Goal: Task Accomplishment & Management: Complete application form

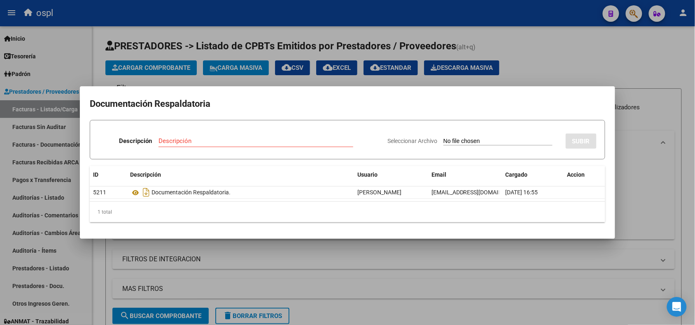
scroll to position [103, 0]
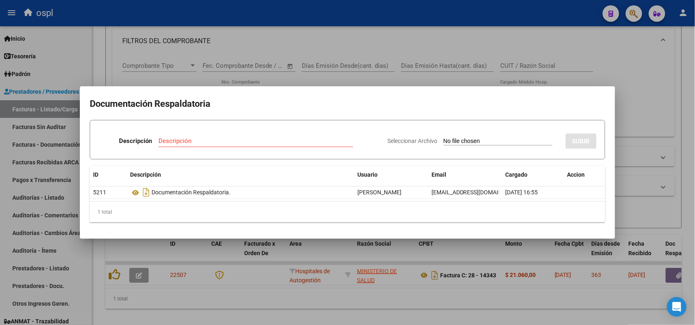
click at [456, 140] on input "Seleccionar Archivo" at bounding box center [497, 142] width 109 height 8
type input "C:\fakepath\RECHAZO 14343-[GEOGRAPHIC_DATA]pdf"
click at [239, 140] on input "Descripción" at bounding box center [232, 140] width 162 height 7
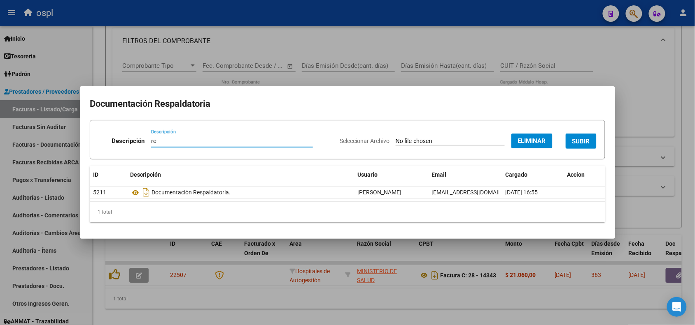
type input "r"
type input "RECHAZO"
click at [581, 135] on button "SUBIR" at bounding box center [580, 141] width 31 height 15
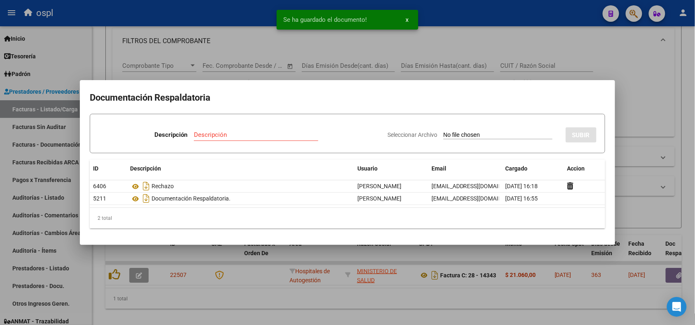
click at [223, 15] on div at bounding box center [347, 162] width 695 height 325
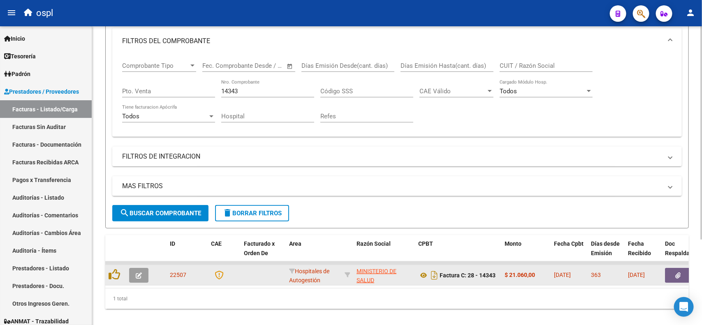
click at [139, 274] on icon "button" at bounding box center [139, 276] width 6 height 6
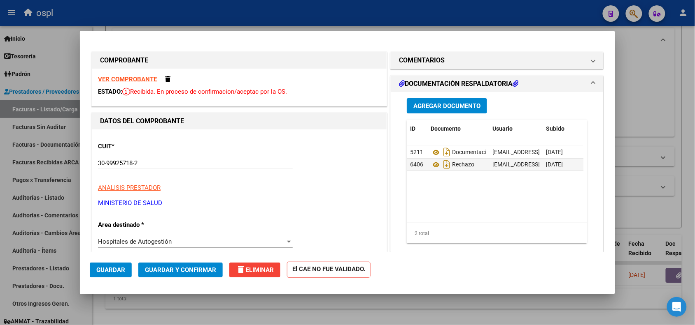
scroll to position [51, 0]
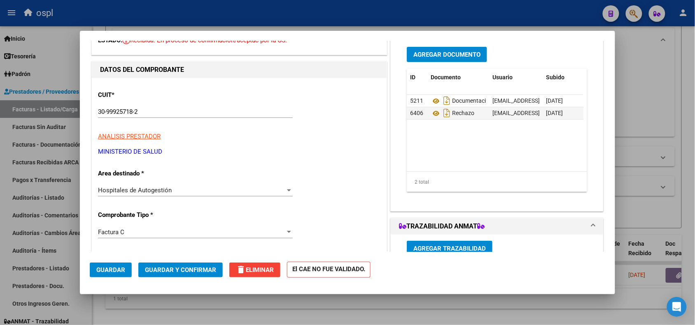
click at [145, 192] on span "Hospitales de Autogestión" at bounding box center [135, 190] width 74 height 7
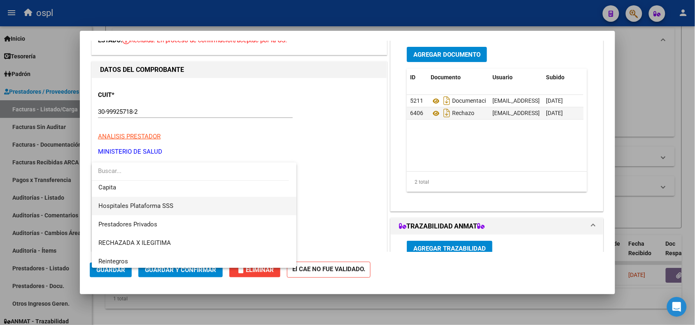
scroll to position [79, 0]
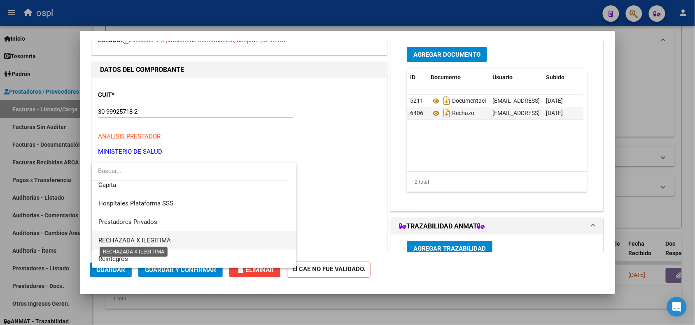
click at [157, 239] on span "RECHAZADA X ILEGITIMA" at bounding box center [134, 240] width 72 height 7
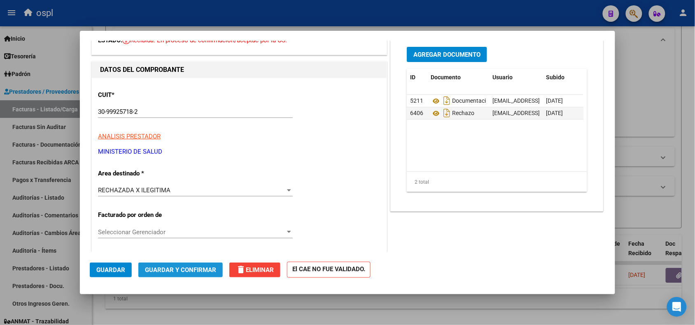
click at [183, 273] on span "Guardar y Confirmar" at bounding box center [180, 270] width 71 height 7
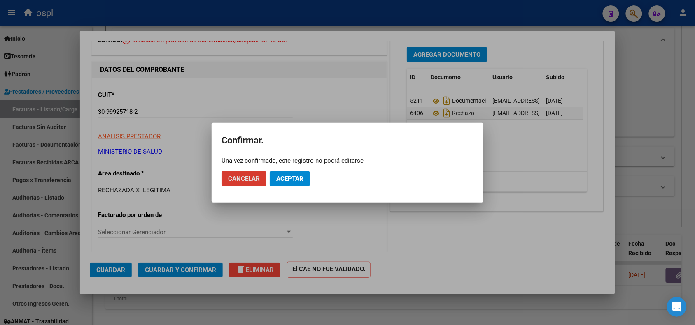
click at [301, 177] on span "Aceptar" at bounding box center [289, 178] width 27 height 7
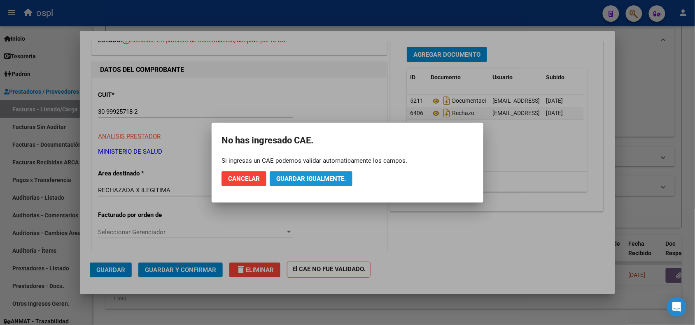
click at [294, 178] on span "Guardar igualmente." at bounding box center [311, 178] width 70 height 7
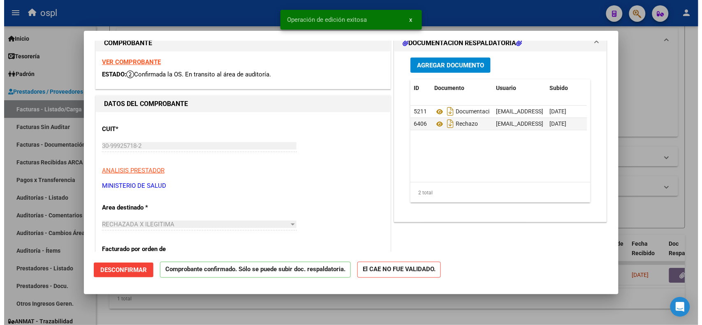
scroll to position [0, 0]
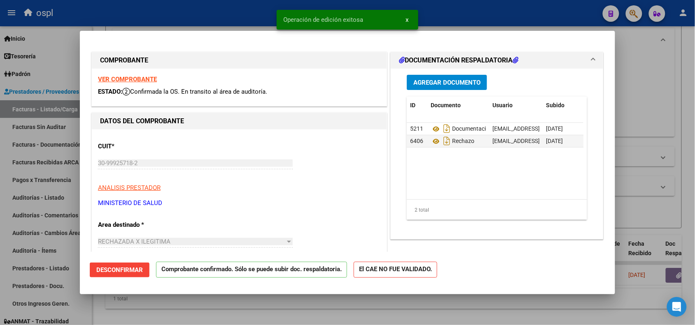
click at [206, 27] on div at bounding box center [347, 162] width 695 height 325
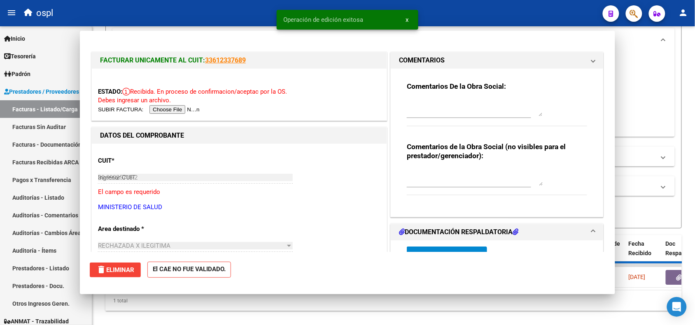
type input "$ 0,00"
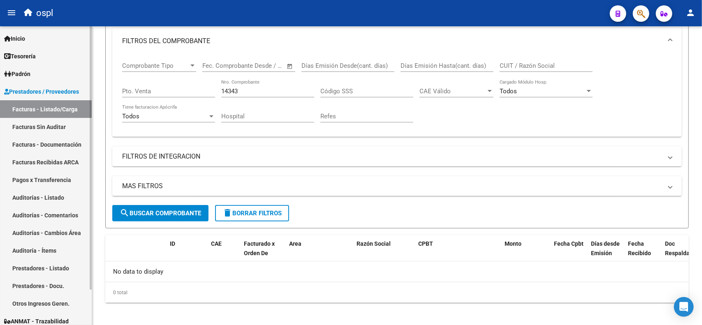
click at [50, 128] on link "Facturas Sin Auditar" at bounding box center [46, 127] width 92 height 18
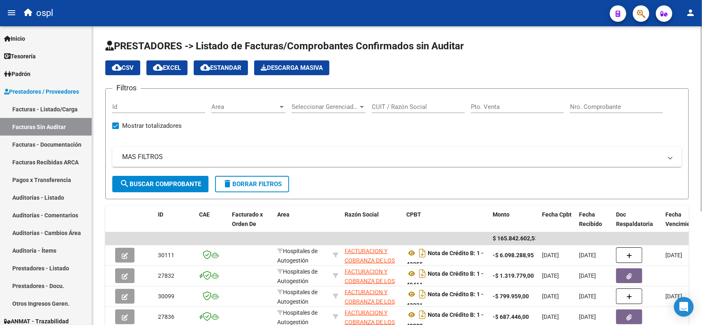
click at [591, 106] on input "Nro. Comprobante" at bounding box center [616, 106] width 93 height 7
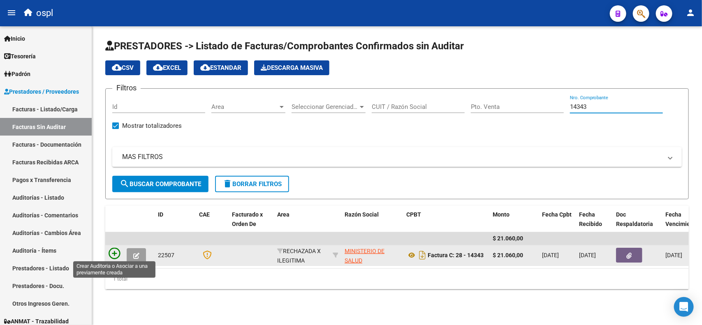
type input "14343"
click at [118, 250] on icon at bounding box center [115, 254] width 12 height 12
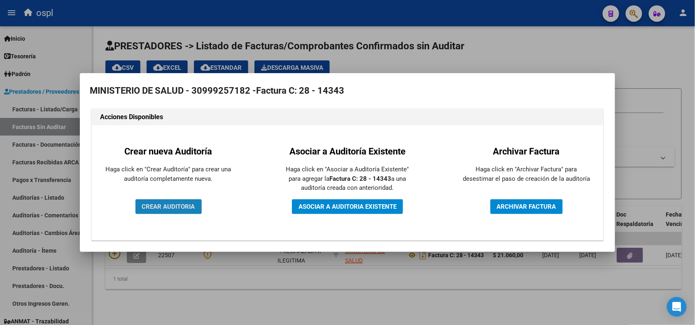
click at [169, 213] on button "CREAR AUDITORIA" at bounding box center [168, 207] width 66 height 15
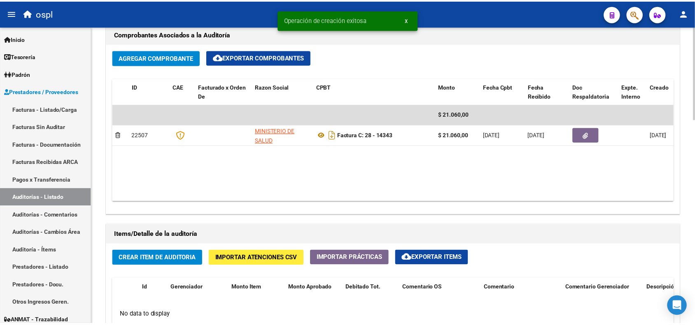
scroll to position [463, 0]
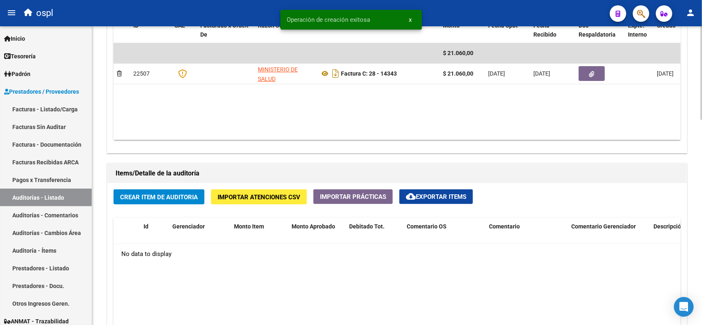
click at [159, 195] on span "Crear Item de Auditoria" at bounding box center [159, 197] width 78 height 7
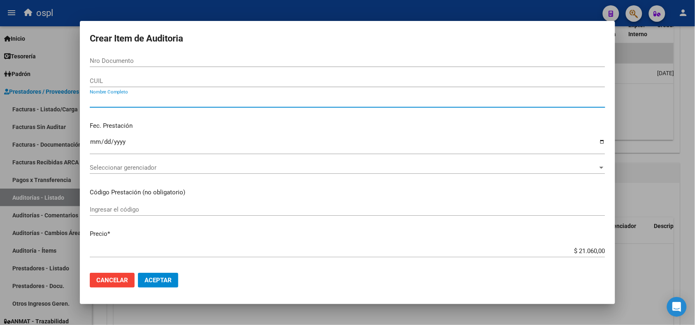
click at [139, 101] on input "Nombre Completo" at bounding box center [347, 101] width 515 height 7
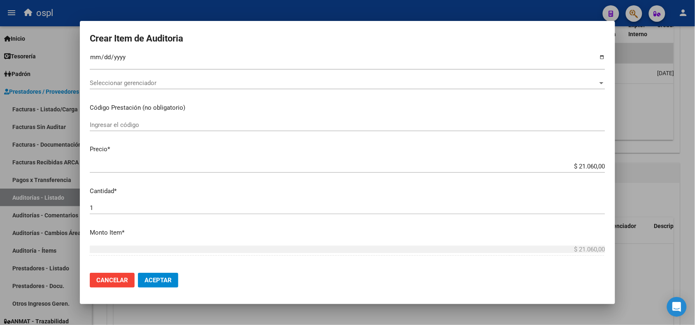
scroll to position [103, 0]
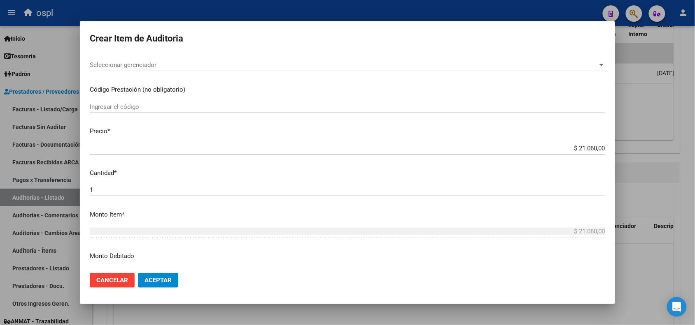
type input "VARIO"
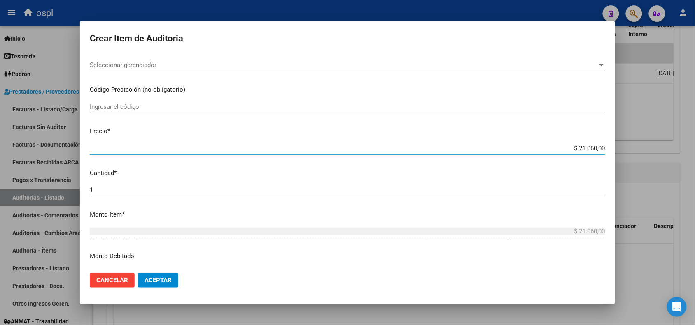
drag, startPoint x: 569, startPoint y: 149, endPoint x: 597, endPoint y: 149, distance: 28.0
click at [597, 149] on input "$ 21.060,00" at bounding box center [347, 148] width 515 height 7
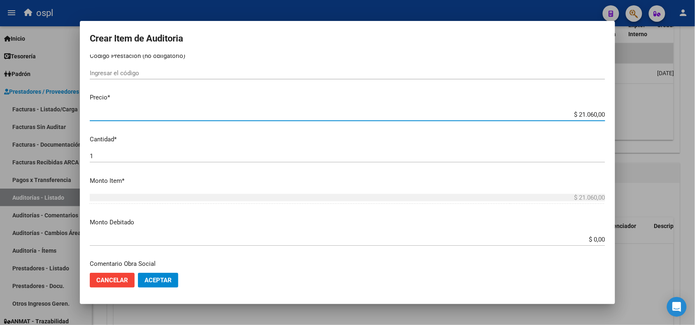
scroll to position [154, 0]
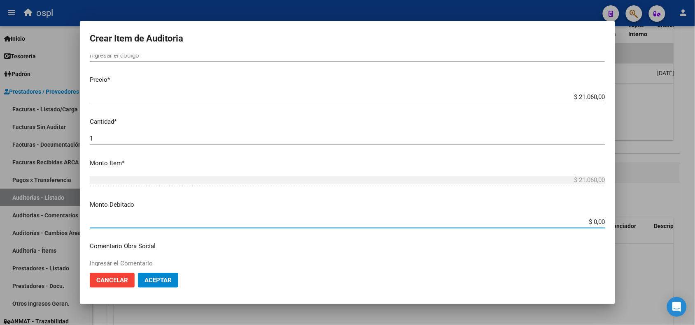
drag, startPoint x: 583, startPoint y: 221, endPoint x: 618, endPoint y: 219, distance: 35.8
click at [618, 219] on div "Crear Item de Auditoria Nro Documento CUIL VARIO Nombre Completo Fec. Prestació…" at bounding box center [347, 162] width 695 height 325
paste input "21.06"
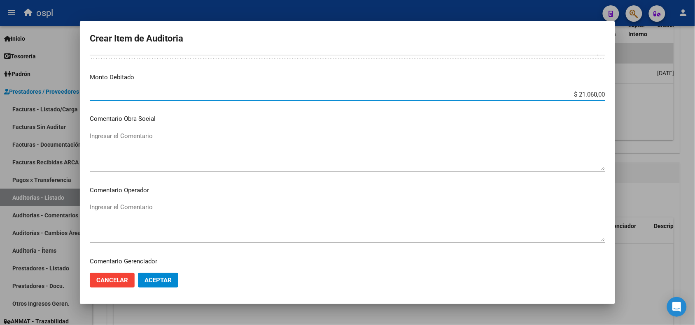
scroll to position [309, 0]
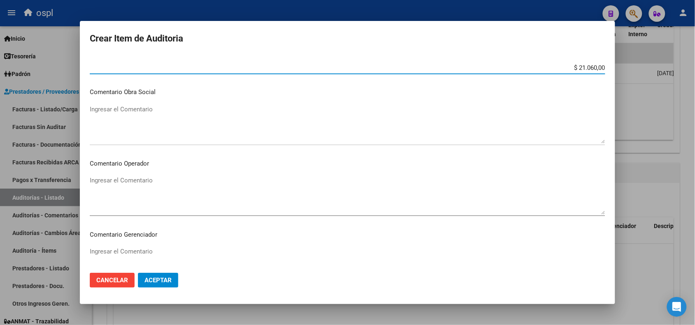
type input "$ 21.060,00"
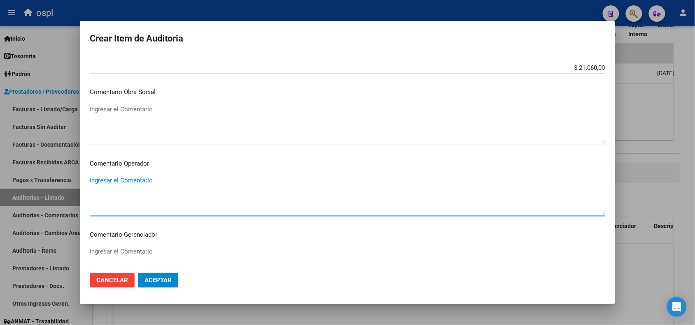
click at [116, 210] on textarea "Ingresar el Comentario" at bounding box center [347, 195] width 515 height 39
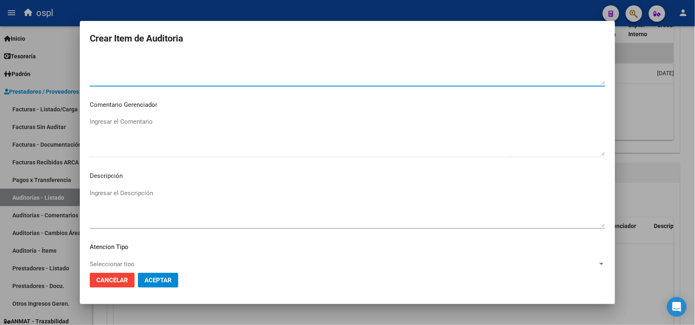
scroll to position [463, 0]
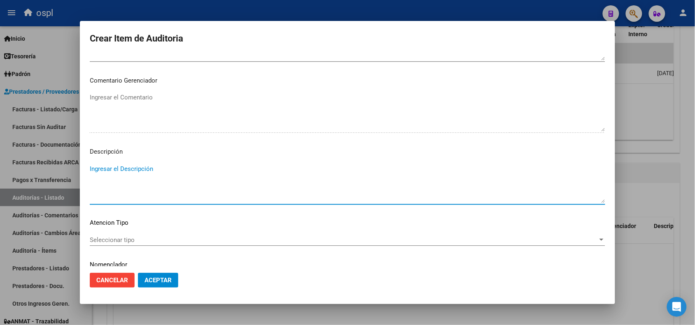
click at [118, 179] on textarea "Ingresar el Descripción" at bounding box center [347, 184] width 515 height 39
type textarea "n"
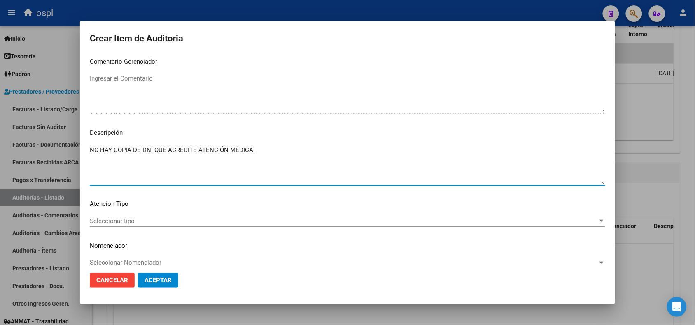
scroll to position [492, 0]
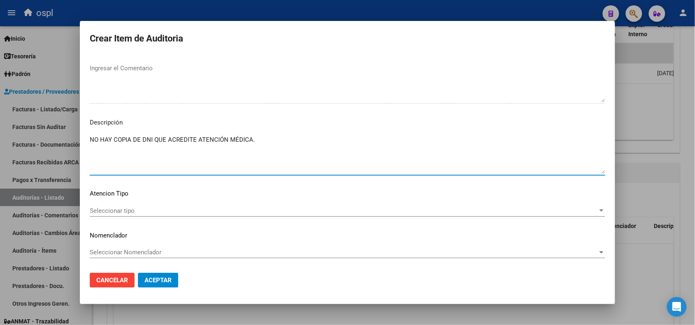
drag, startPoint x: 260, startPoint y: 137, endPoint x: 77, endPoint y: 145, distance: 184.1
click at [77, 145] on div "Crear Item de Auditoria Nro Documento CUIL VARIO Nombre Completo Fec. Prestació…" at bounding box center [347, 162] width 695 height 325
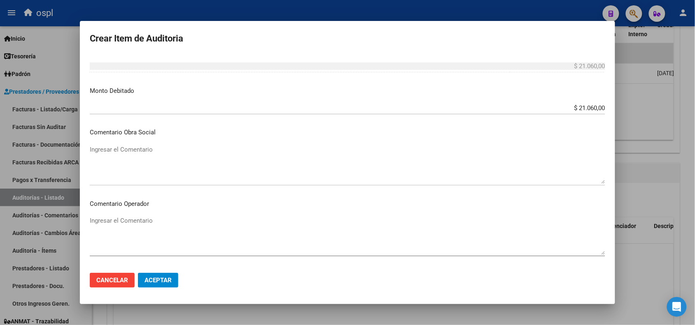
scroll to position [286, 0]
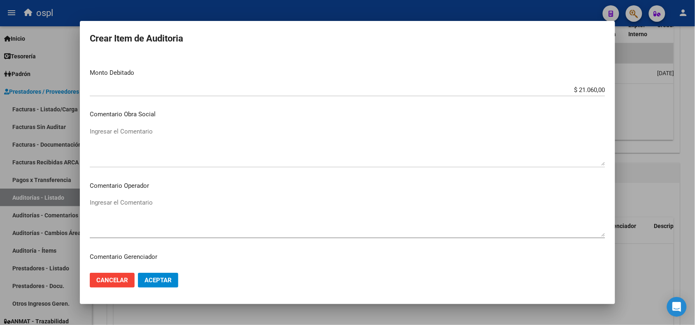
type textarea "NO HAY COPIA DE DNI QUE ACREDITE ATENCIÓN MÉDICA."
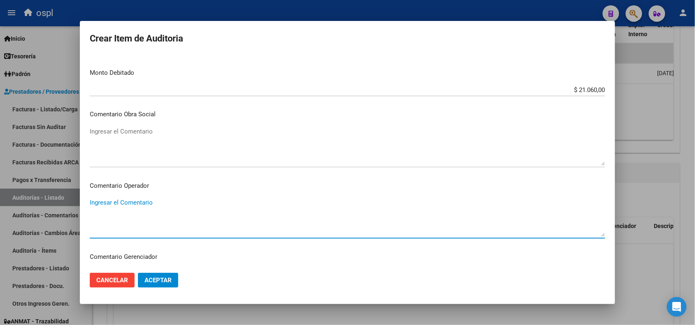
click at [163, 203] on textarea "Ingresar el Comentario" at bounding box center [347, 217] width 515 height 39
paste textarea "NO HAY COPIA DE DNI QUE ACREDITE ATENCIÓN MÉDICA."
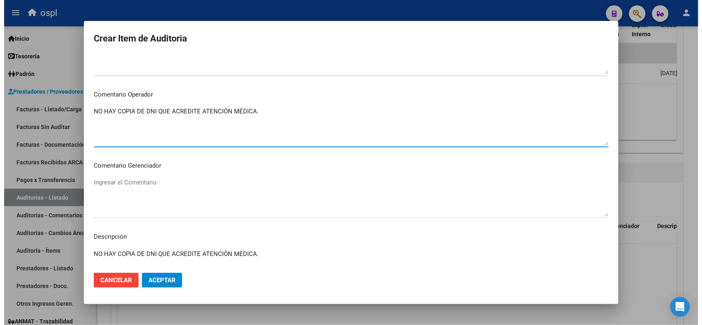
scroll to position [389, 0]
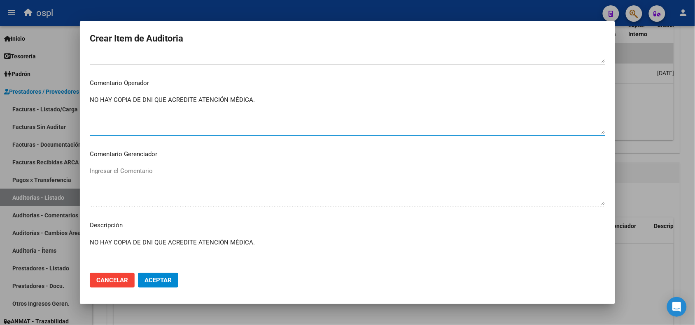
type textarea "NO HAY COPIA DE DNI QUE ACREDITE ATENCIÓN MÉDICA."
click at [152, 276] on button "Aceptar" at bounding box center [158, 280] width 40 height 15
